Goal: Check status: Check status

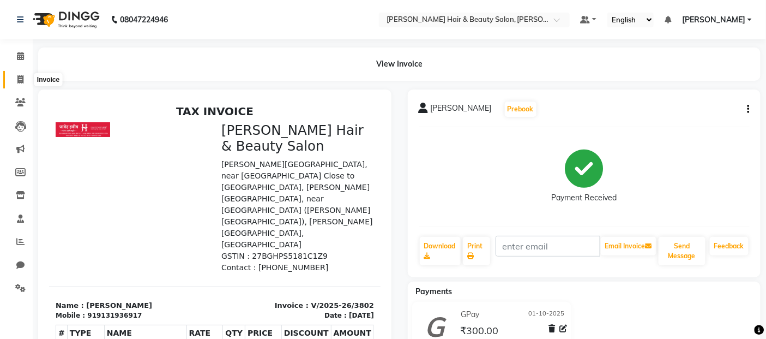
click at [20, 80] on icon at bounding box center [20, 79] width 6 height 8
select select "service"
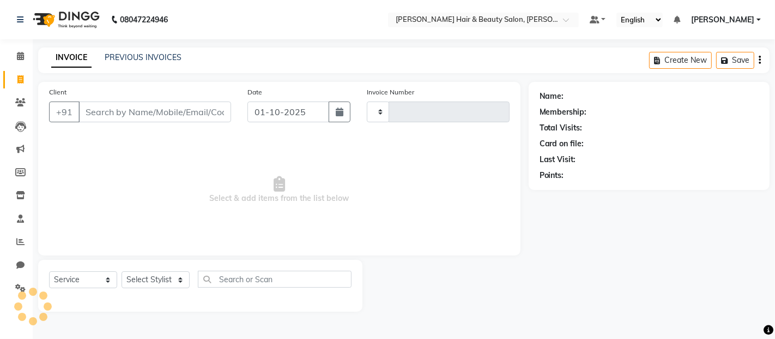
type input "3803"
select select "7927"
click at [146, 59] on link "PREVIOUS INVOICES" at bounding box center [143, 57] width 77 height 10
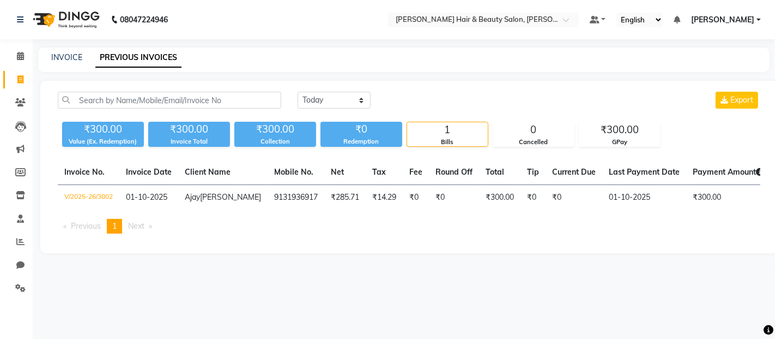
click at [139, 58] on link "PREVIOUS INVOICES" at bounding box center [138, 58] width 86 height 20
click at [360, 98] on select "[DATE] [DATE] Custom Range" at bounding box center [334, 100] width 73 height 17
select select "range"
click at [298, 92] on select "[DATE] [DATE] Custom Range" at bounding box center [334, 100] width 73 height 17
click at [465, 100] on div "[DATE] - [DATE]" at bounding box center [464, 100] width 160 height 17
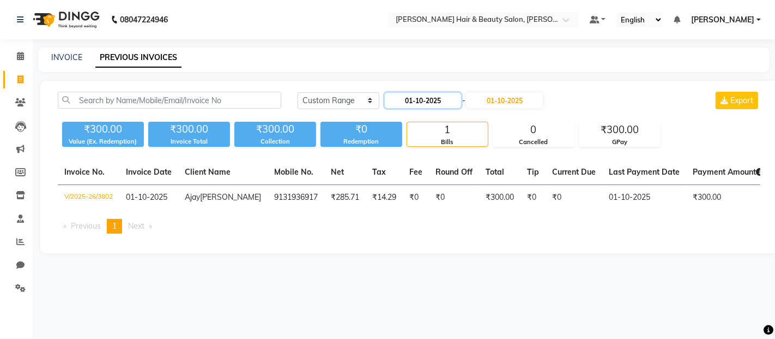
click at [442, 102] on input "01-10-2025" at bounding box center [423, 100] width 76 height 15
select select "10"
select select "2025"
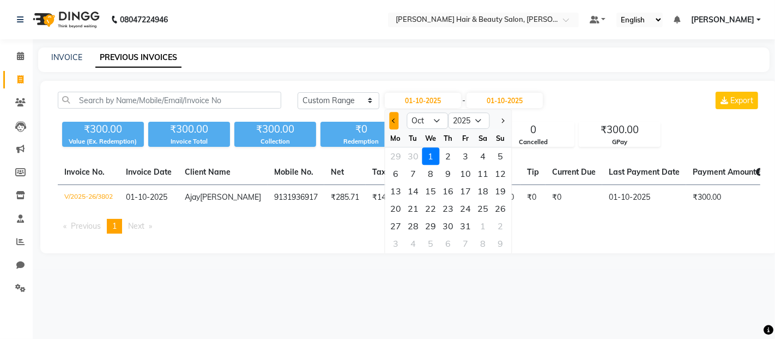
click at [394, 123] on button "Previous month" at bounding box center [393, 120] width 9 height 17
select select "9"
click at [397, 221] on div "29" at bounding box center [395, 225] width 17 height 17
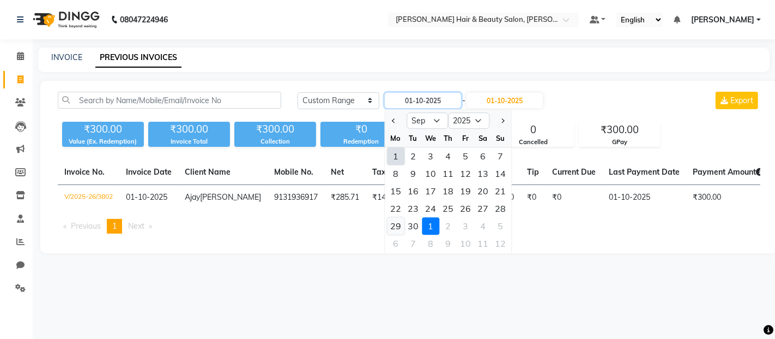
type input "[DATE]"
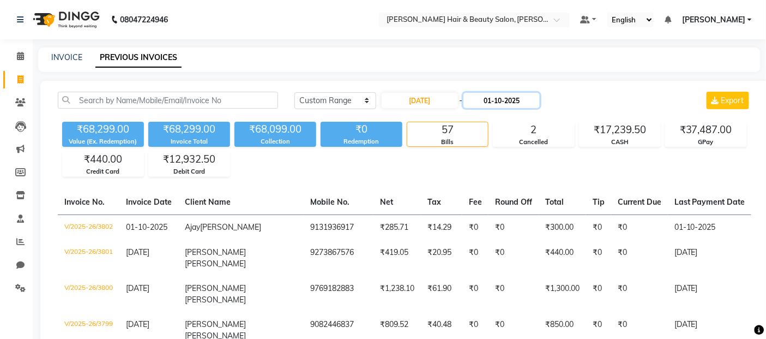
click at [498, 101] on input "01-10-2025" at bounding box center [501, 100] width 76 height 15
select select "10"
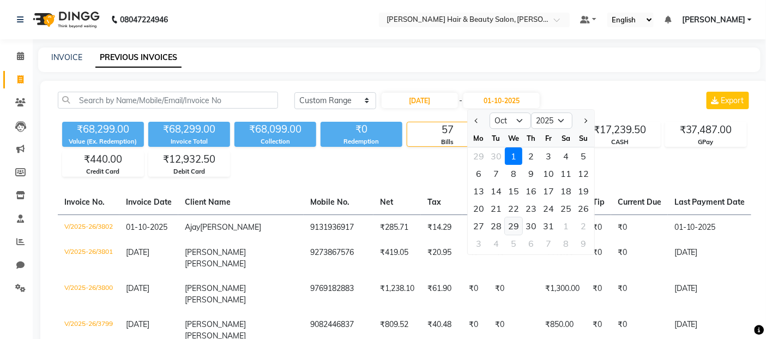
click at [515, 225] on div "29" at bounding box center [513, 225] width 17 height 17
type input "[DATE]"
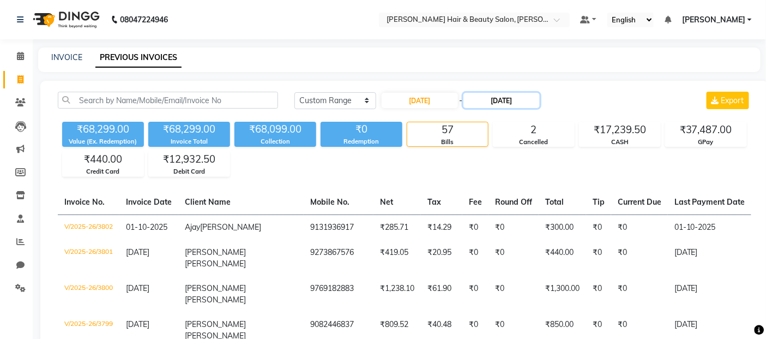
click at [506, 102] on input "[DATE]" at bounding box center [501, 100] width 76 height 15
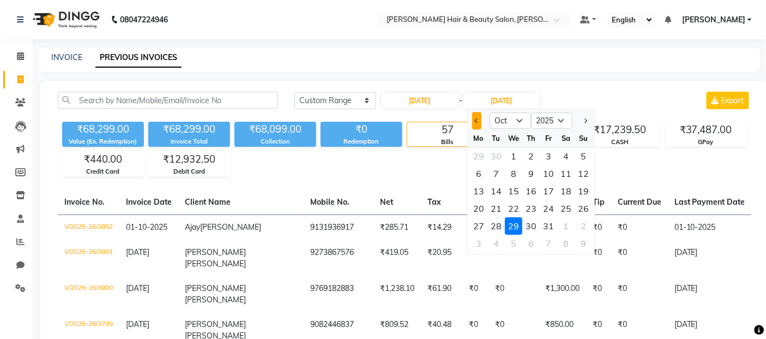
click at [476, 124] on button "Previous month" at bounding box center [476, 120] width 9 height 17
select select "9"
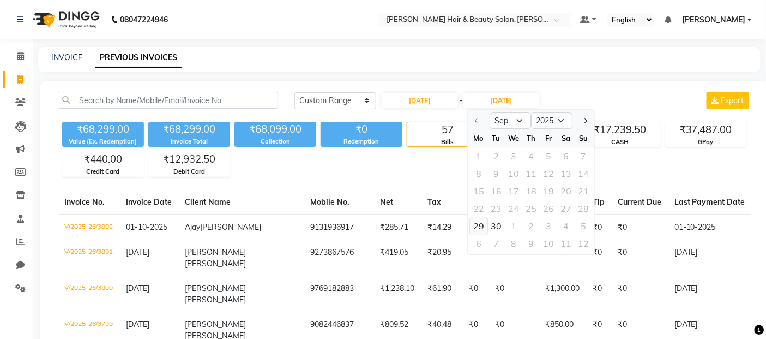
click at [477, 227] on div "29" at bounding box center [478, 225] width 17 height 17
type input "[DATE]"
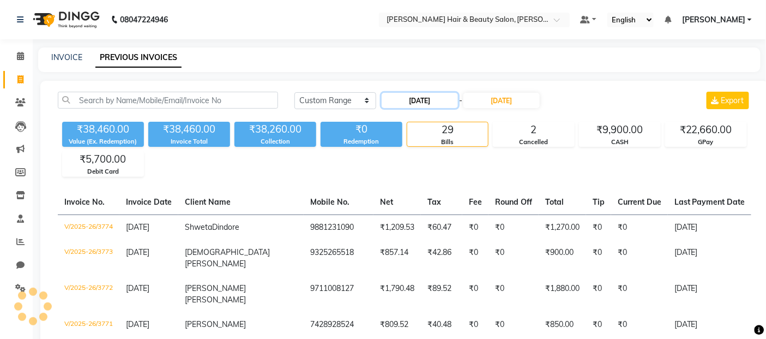
click at [430, 101] on input "[DATE]" at bounding box center [420, 100] width 76 height 15
select select "9"
select select "2025"
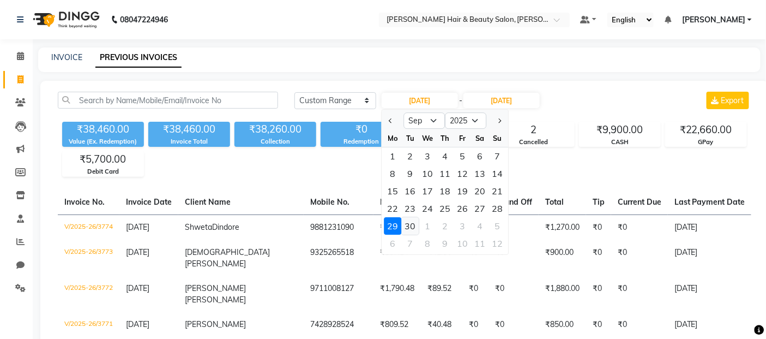
click at [411, 225] on div "30" at bounding box center [409, 225] width 17 height 17
type input "[DATE]"
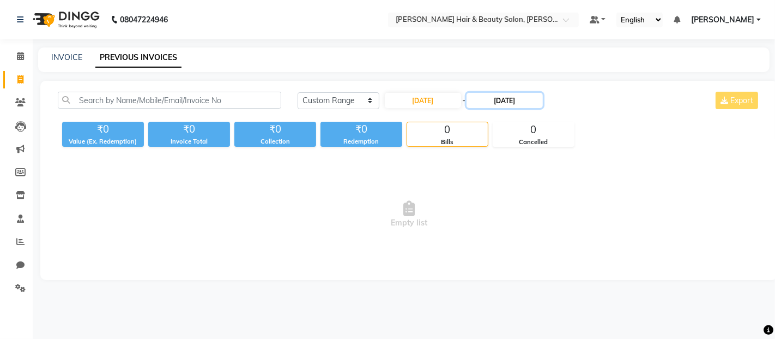
click at [515, 99] on input "[DATE]" at bounding box center [505, 100] width 76 height 15
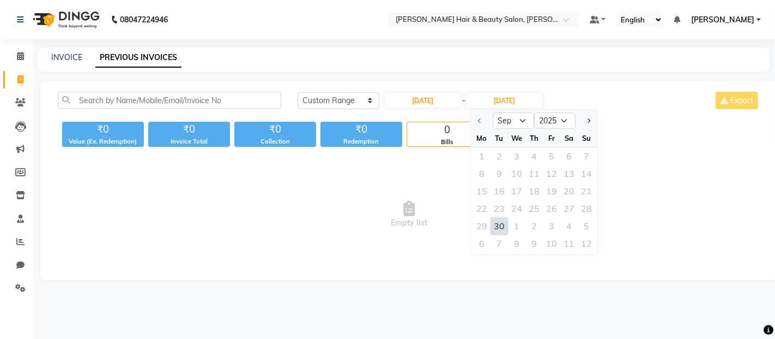
click at [500, 227] on div "30" at bounding box center [499, 225] width 17 height 17
type input "[DATE]"
